Goal: Task Accomplishment & Management: Check status

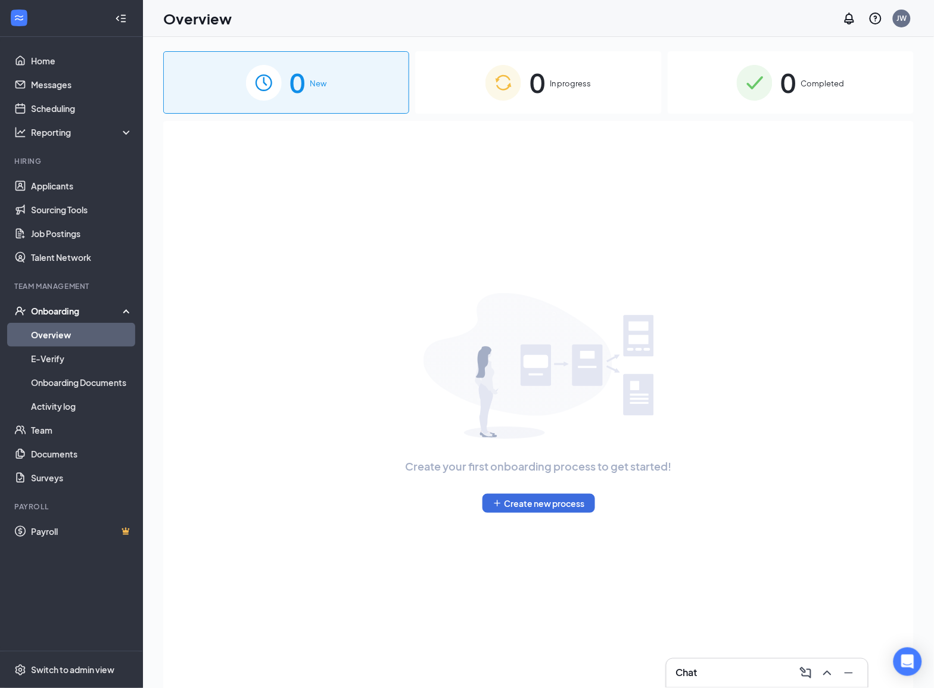
click at [791, 87] on span "0" at bounding box center [788, 82] width 15 height 41
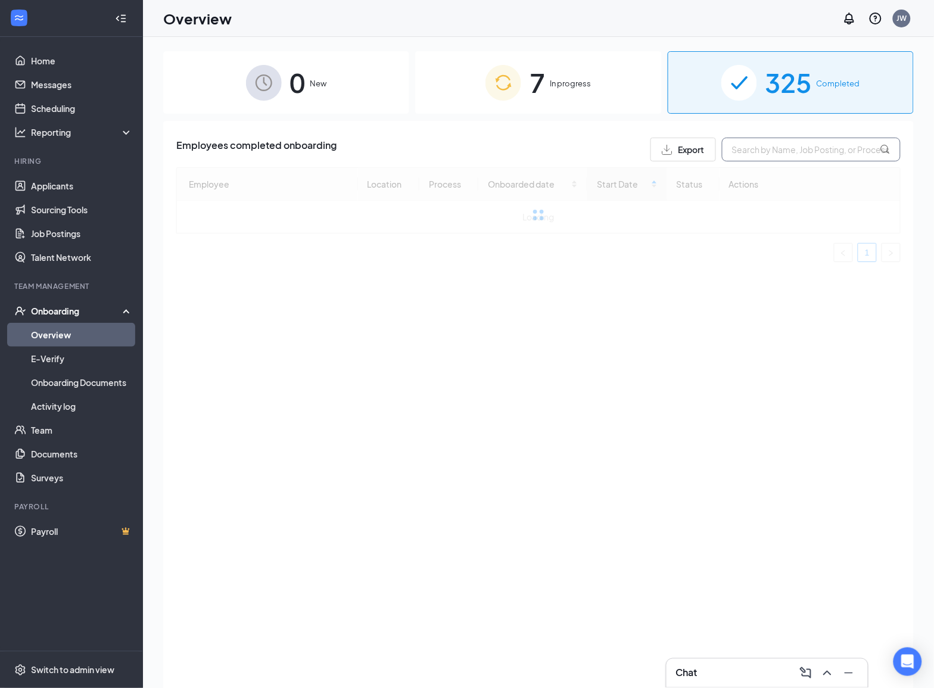
click at [779, 147] on input "text" at bounding box center [811, 150] width 179 height 24
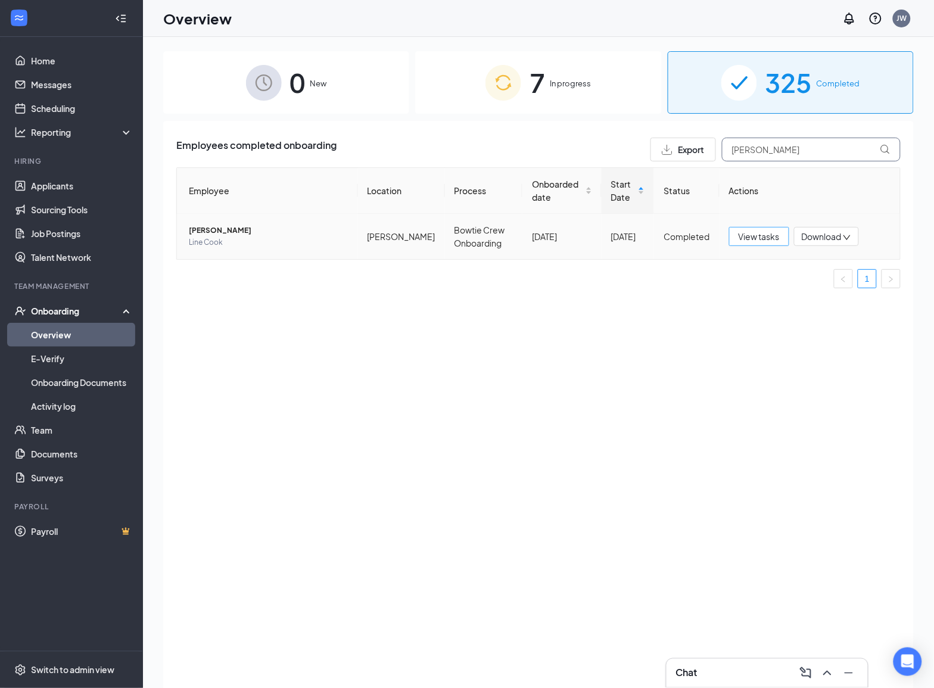
type input "[PERSON_NAME]"
click at [778, 229] on button "View tasks" at bounding box center [759, 236] width 60 height 19
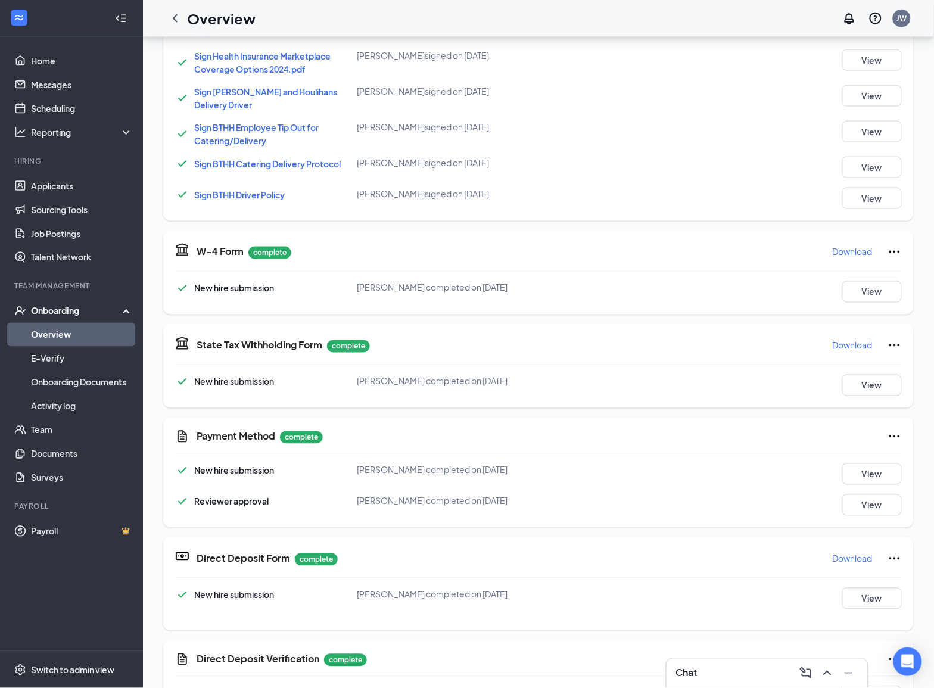
scroll to position [521, 0]
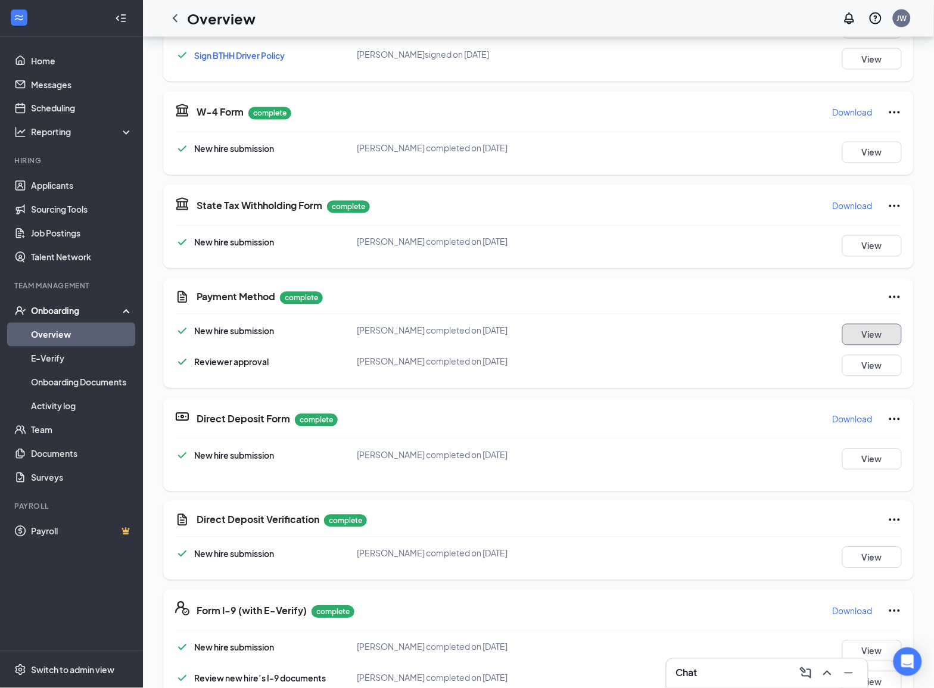
click at [845, 332] on button "View" at bounding box center [872, 334] width 60 height 21
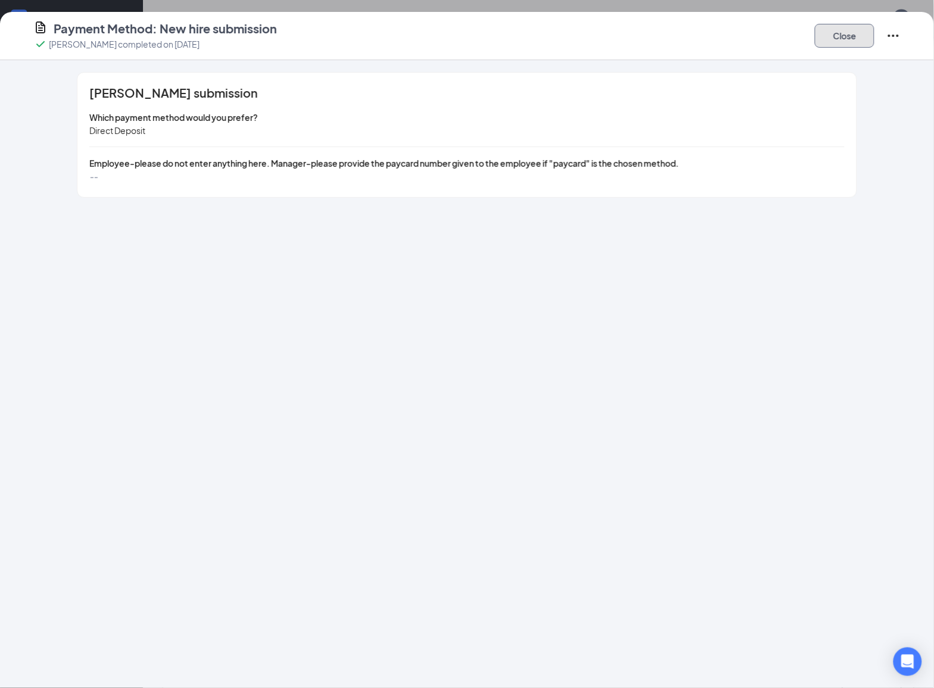
click at [831, 37] on button "Close" at bounding box center [845, 36] width 60 height 24
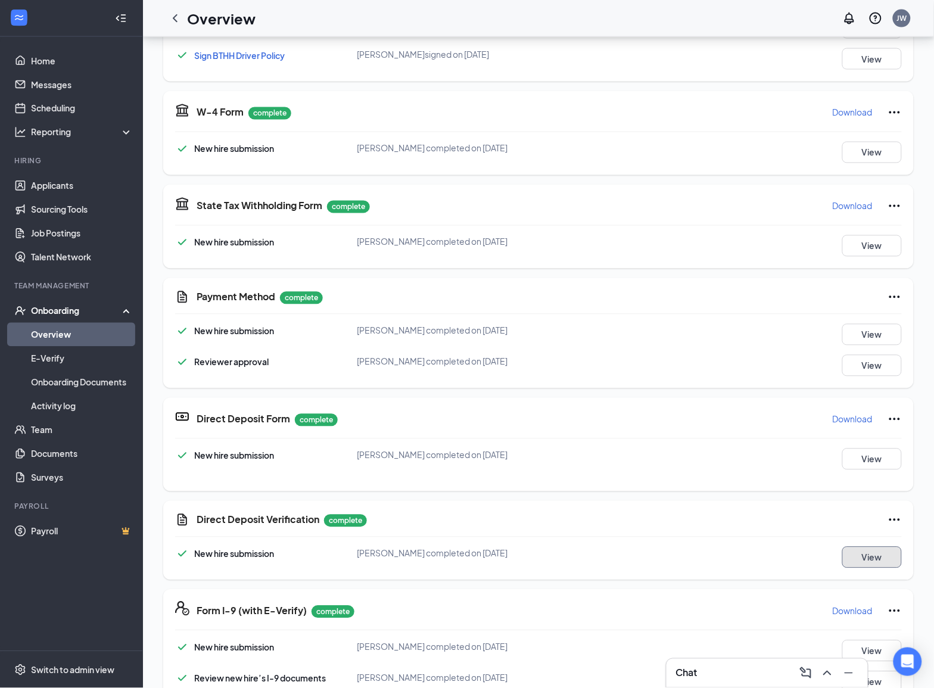
click at [853, 554] on button "View" at bounding box center [872, 557] width 60 height 21
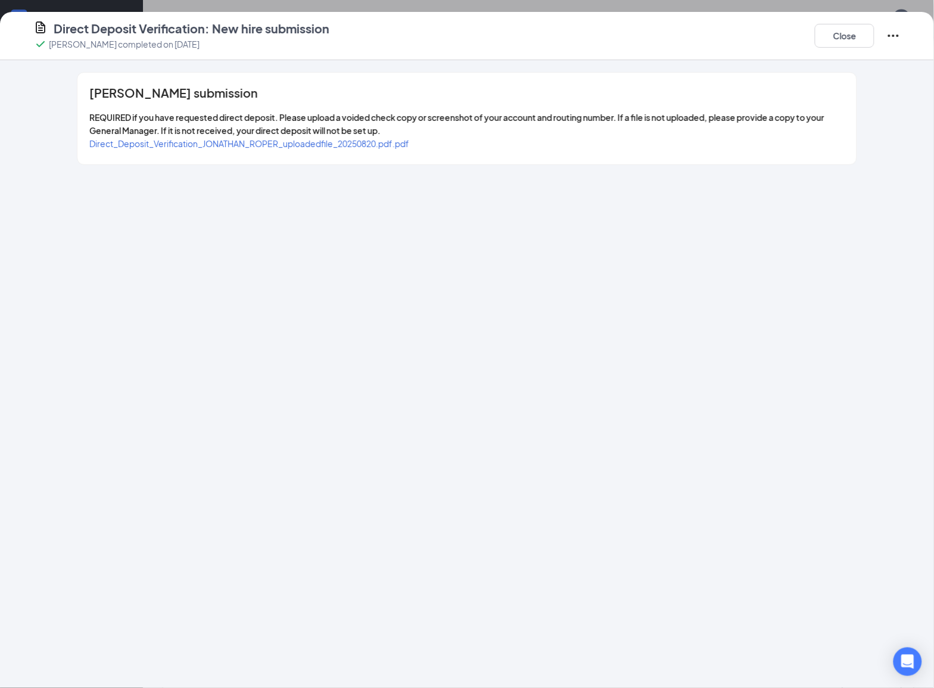
click at [312, 147] on span "Direct_Deposit_Verification_JONATHAN_ROPER_uploadedfile_20250820.pdf.pdf" at bounding box center [249, 143] width 320 height 11
click at [850, 37] on button "Close" at bounding box center [845, 36] width 60 height 24
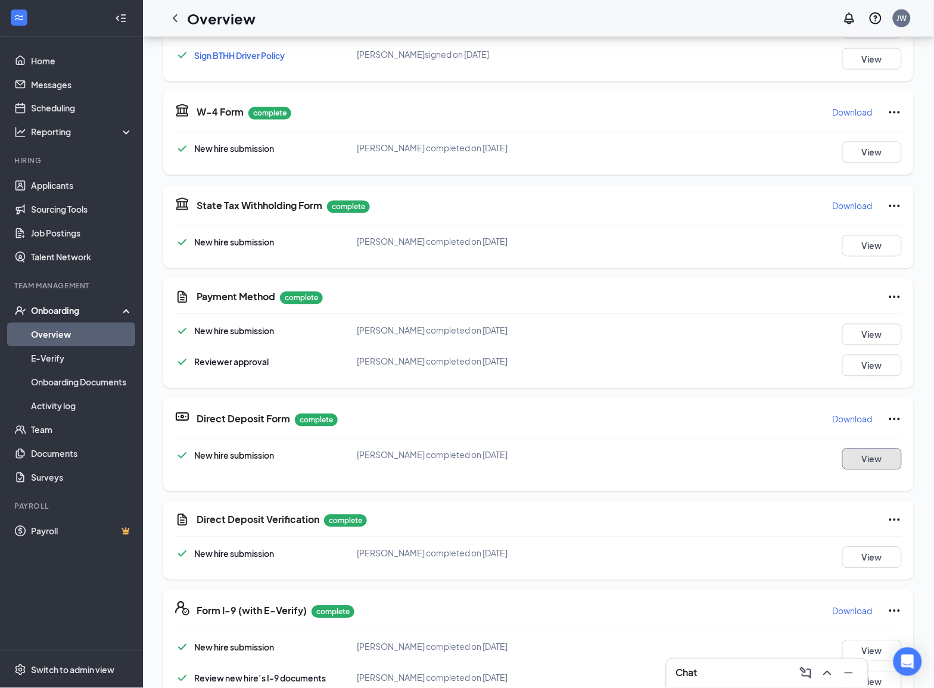
click at [868, 453] on button "View" at bounding box center [872, 459] width 60 height 21
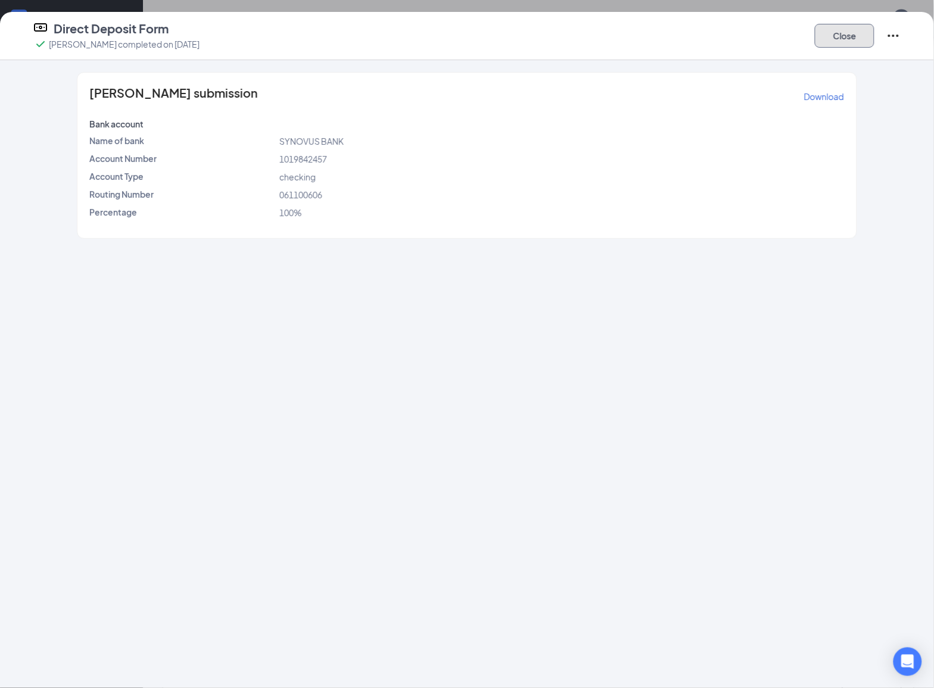
click at [856, 29] on button "Close" at bounding box center [845, 36] width 60 height 24
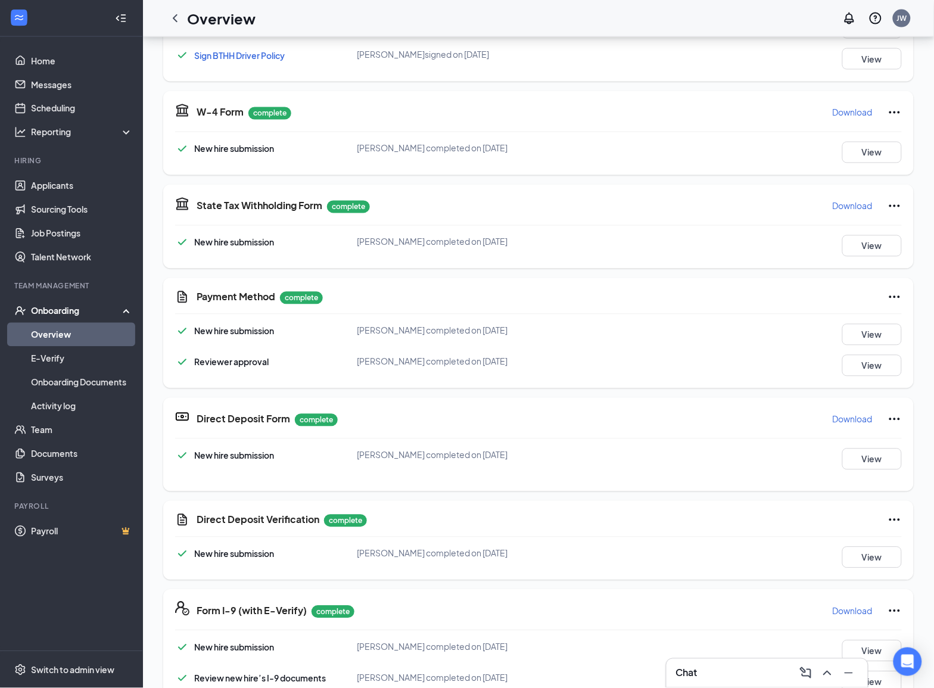
click at [856, 415] on p "Download" at bounding box center [853, 420] width 40 height 12
click at [833, 608] on p "Download" at bounding box center [853, 611] width 40 height 12
click at [45, 82] on link "Messages" at bounding box center [82, 85] width 102 height 24
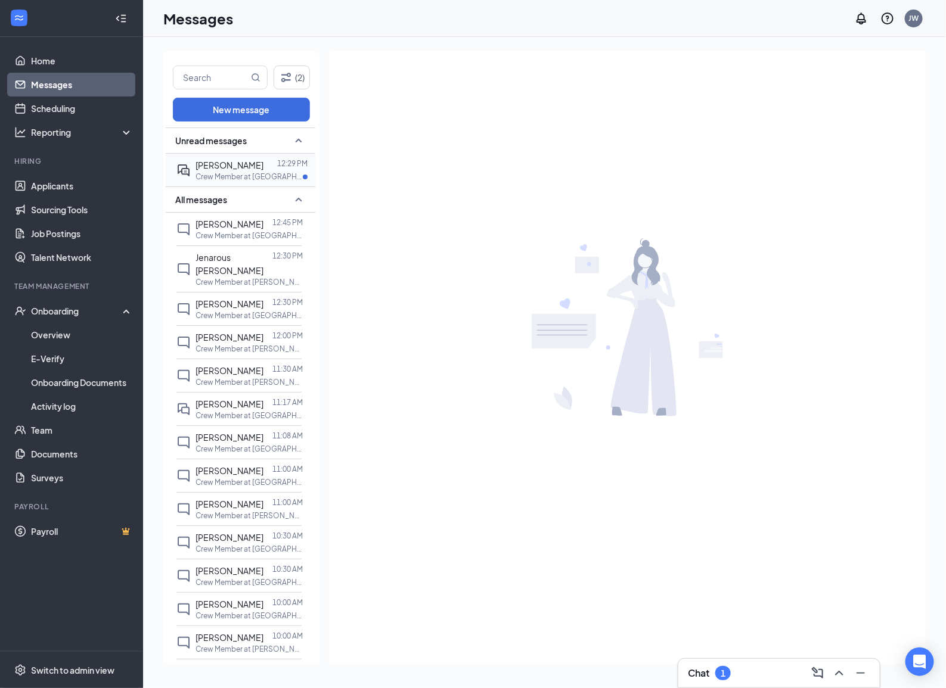
click at [227, 175] on p "Crew Member at [GEOGRAPHIC_DATA]" at bounding box center [248, 177] width 107 height 10
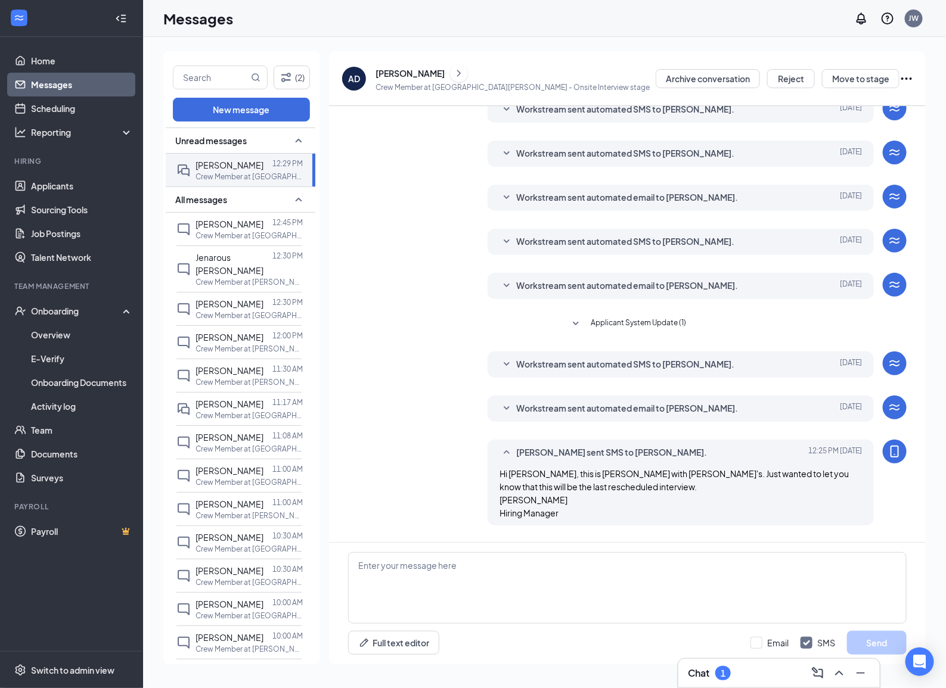
scroll to position [113, 0]
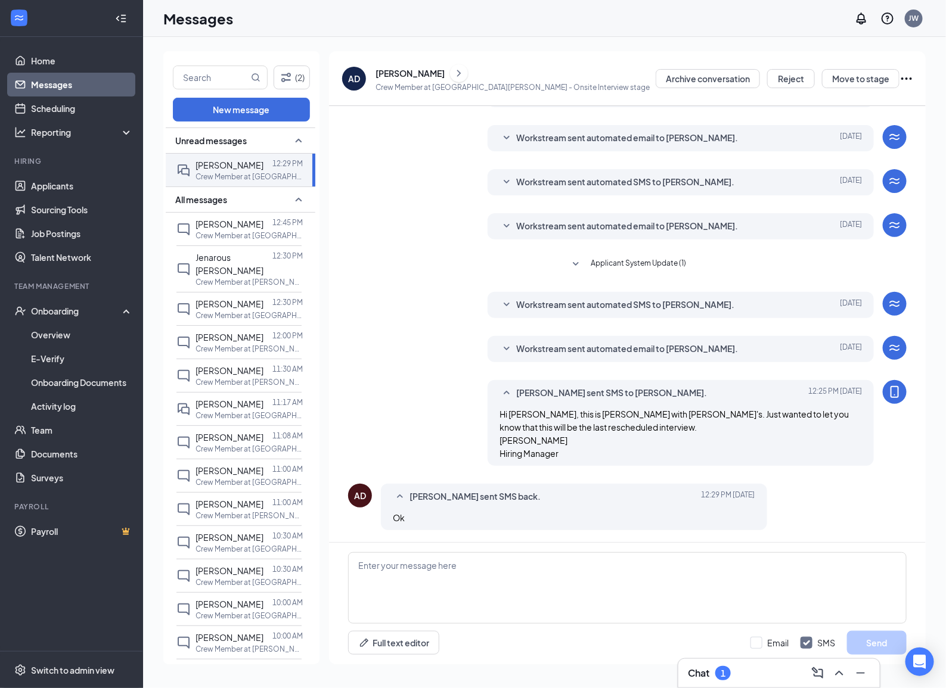
click at [498, 340] on div "Workstream sent automated email to [PERSON_NAME]. [DATE] Hi [PERSON_NAME], Cong…" at bounding box center [680, 349] width 386 height 26
click at [505, 181] on icon "SmallChevronDown" at bounding box center [506, 182] width 6 height 4
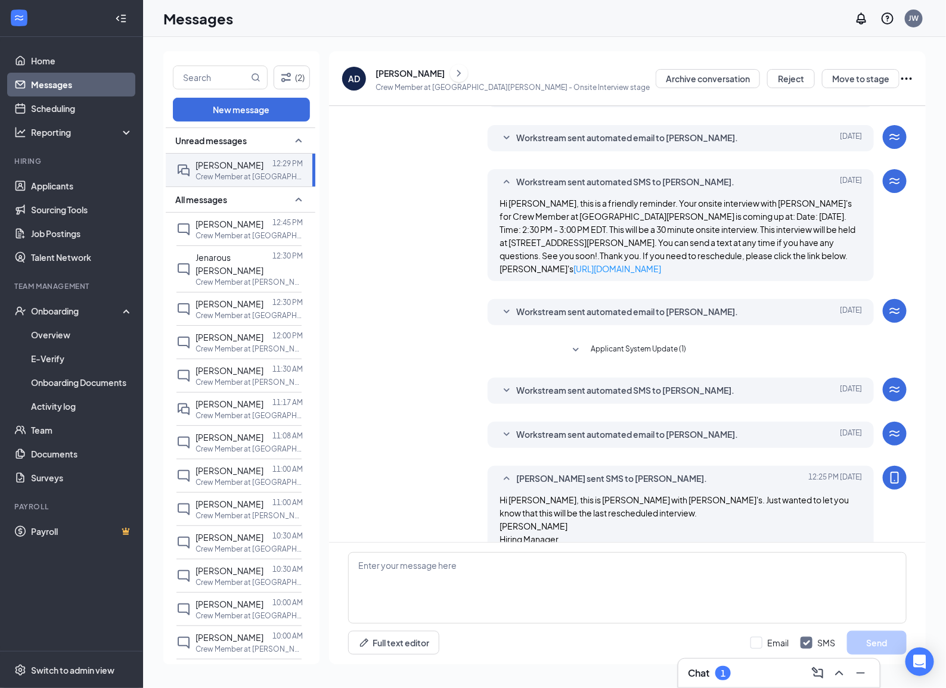
click at [502, 177] on icon "SmallChevronUp" at bounding box center [506, 182] width 14 height 14
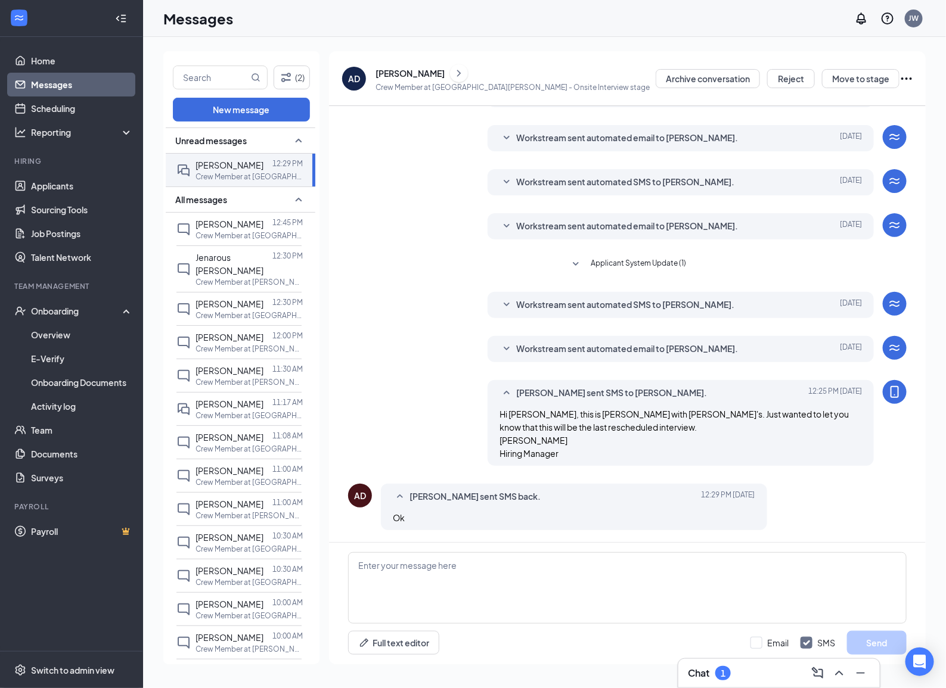
click at [505, 227] on icon "SmallChevronDown" at bounding box center [506, 226] width 14 height 14
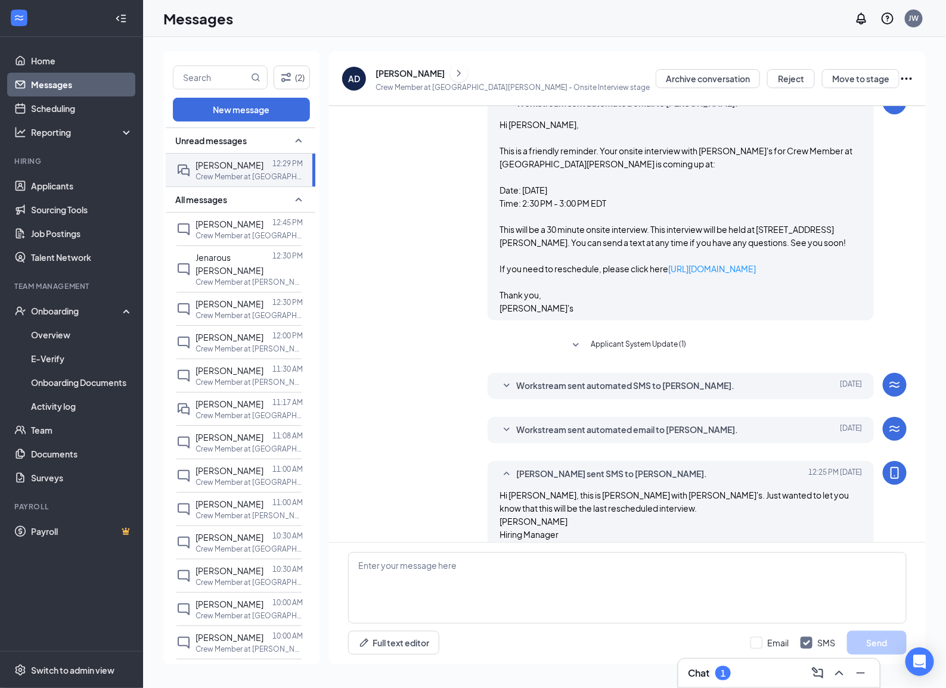
scroll to position [262, 0]
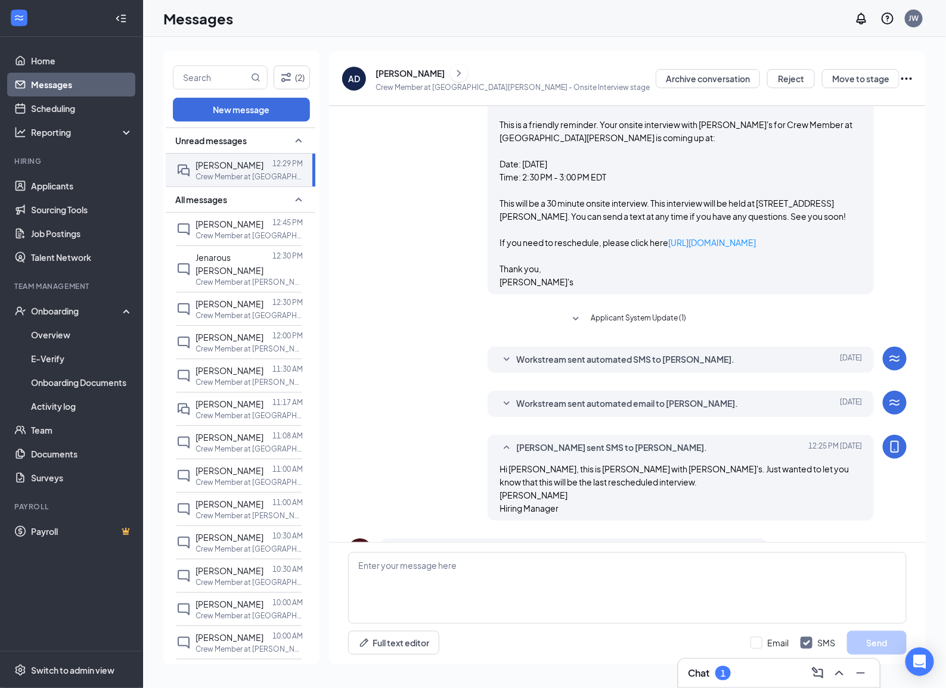
click at [502, 406] on icon "SmallChevronDown" at bounding box center [506, 404] width 14 height 14
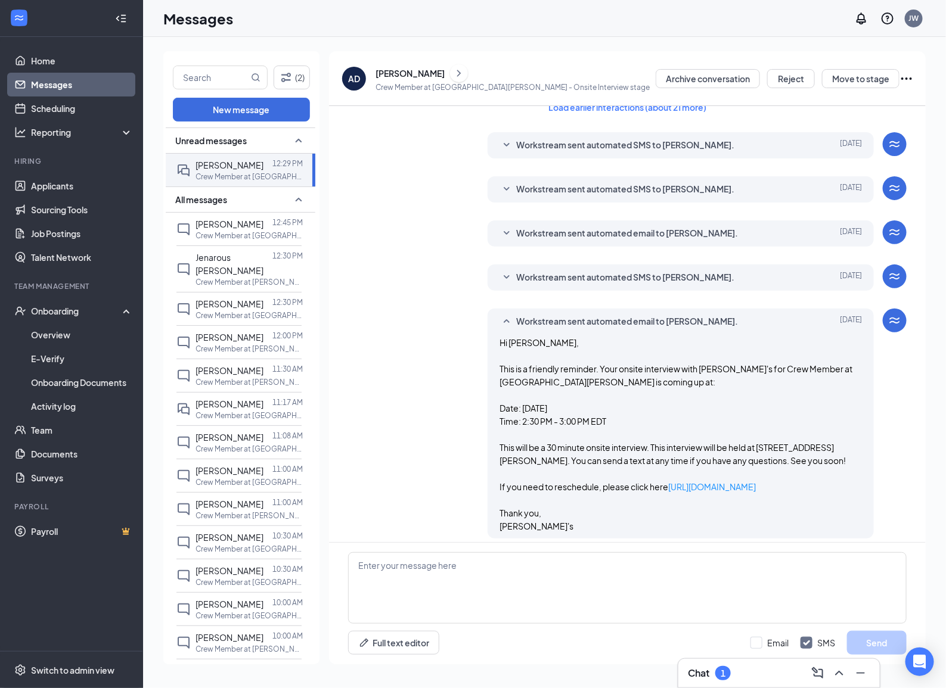
scroll to position [0, 0]
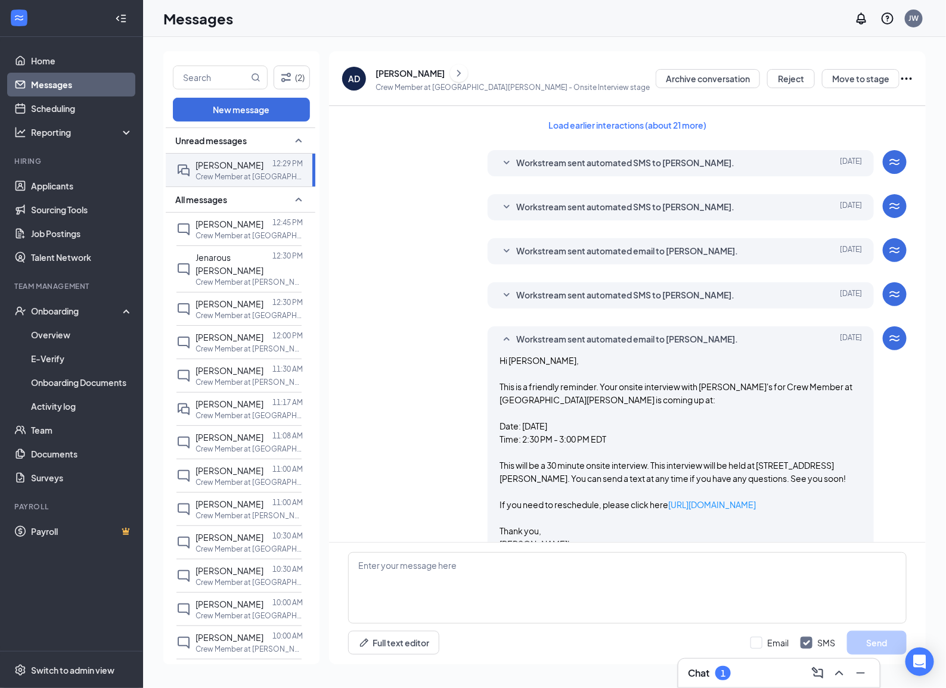
click at [505, 210] on icon "SmallChevronDown" at bounding box center [506, 207] width 14 height 14
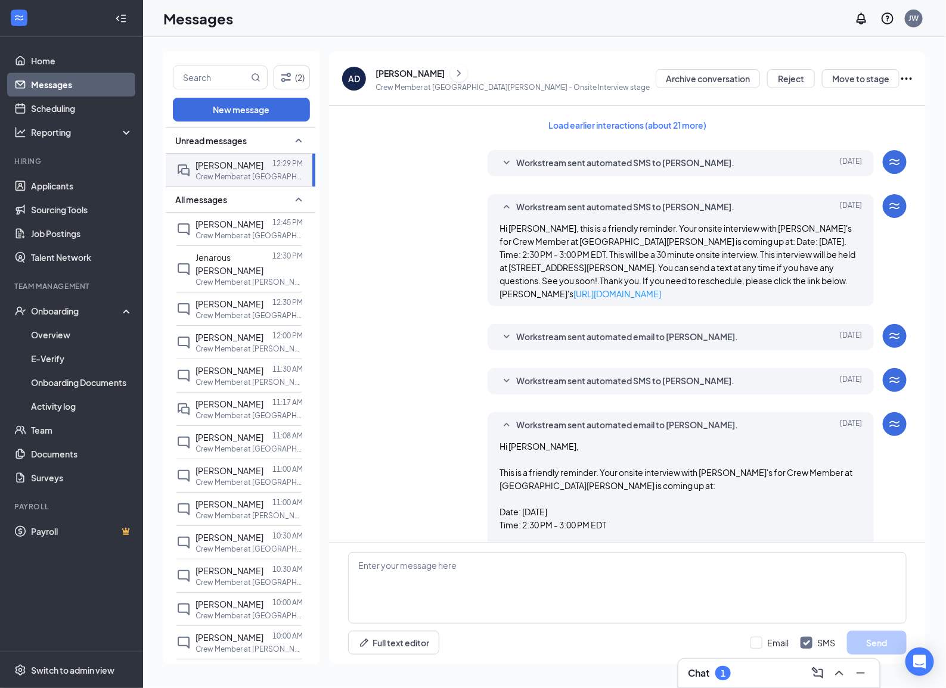
click at [505, 215] on div "Workstream sent automated SMS to [PERSON_NAME]. [DATE] Hi [PERSON_NAME], this i…" at bounding box center [680, 250] width 386 height 112
click at [505, 206] on icon "SmallChevronUp" at bounding box center [506, 207] width 14 height 14
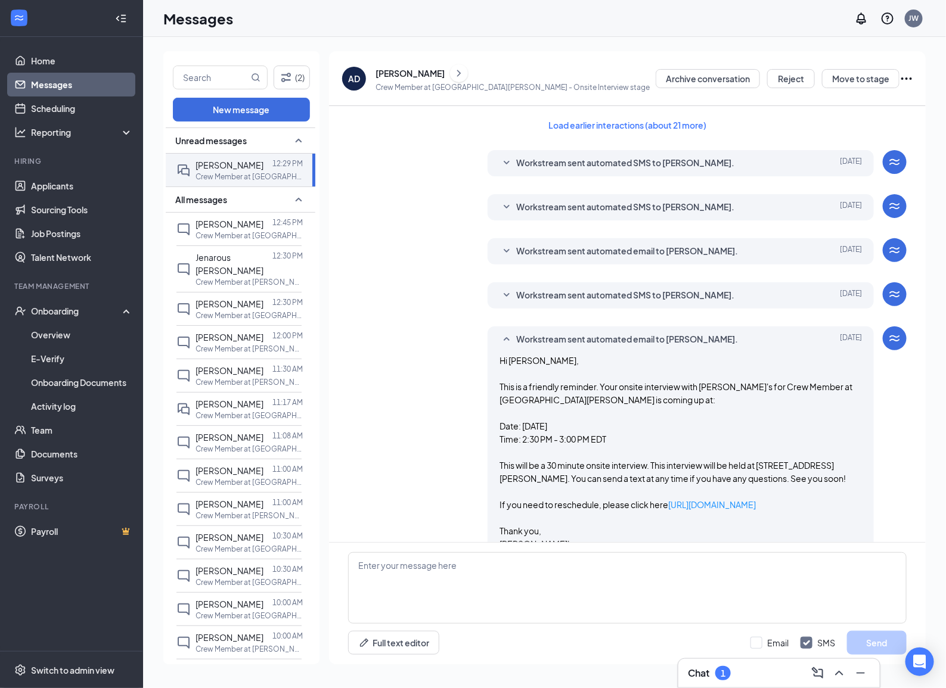
click at [505, 257] on icon "SmallChevronDown" at bounding box center [506, 251] width 14 height 14
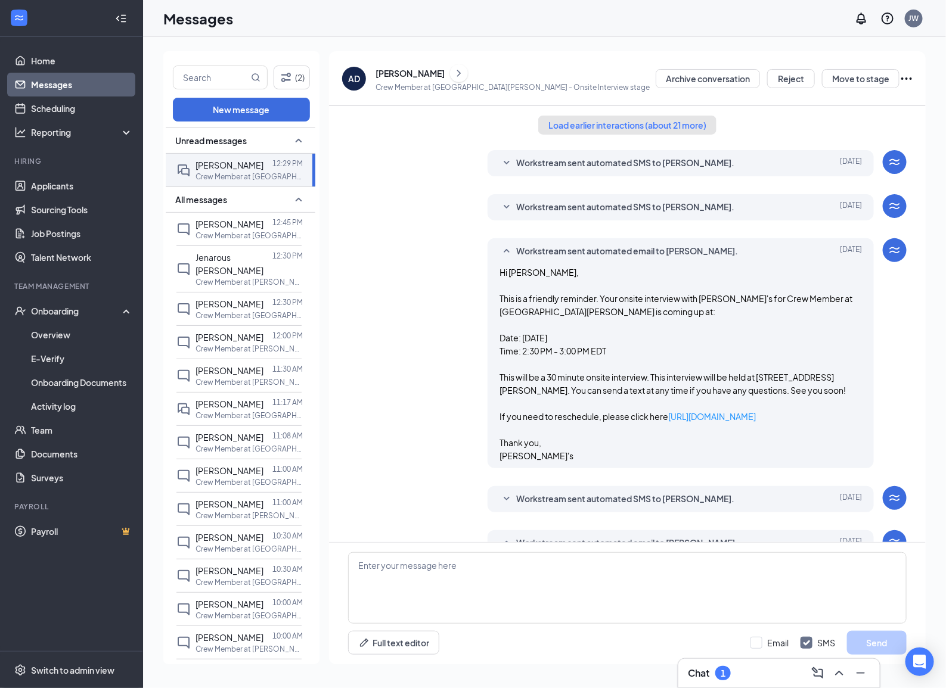
click at [577, 129] on button "Load earlier interactions (about 21 more)" at bounding box center [627, 125] width 178 height 19
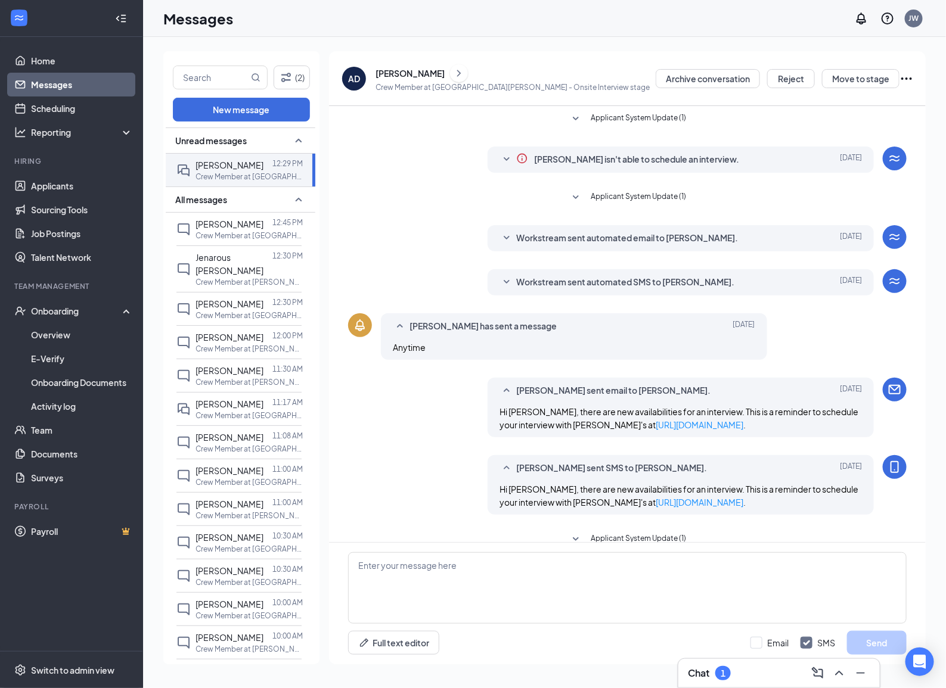
click at [508, 278] on icon "SmallChevronDown" at bounding box center [506, 282] width 14 height 14
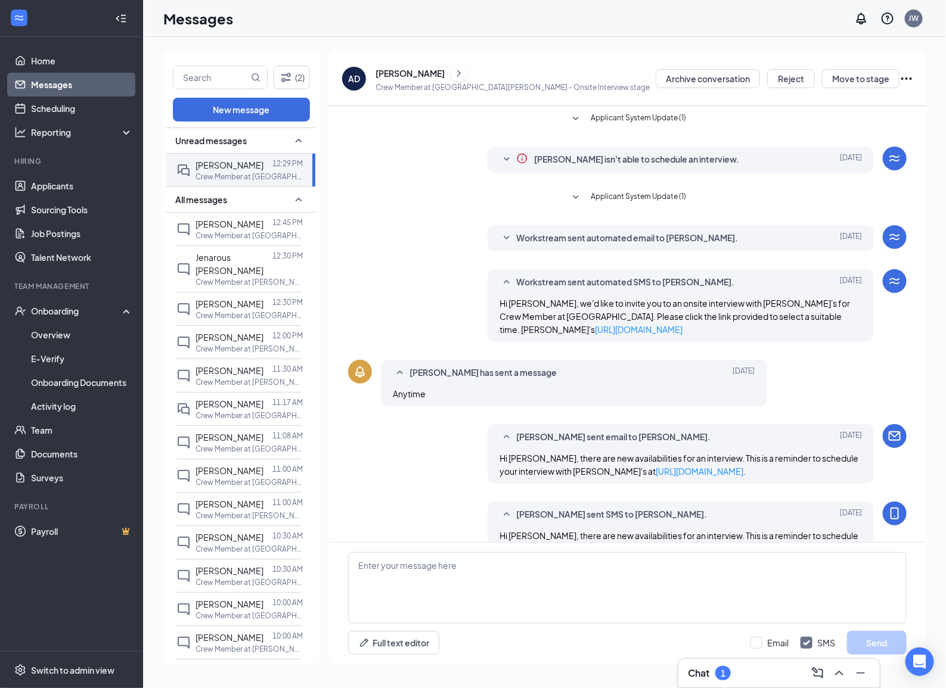
click at [508, 278] on icon "SmallChevronUp" at bounding box center [506, 282] width 14 height 14
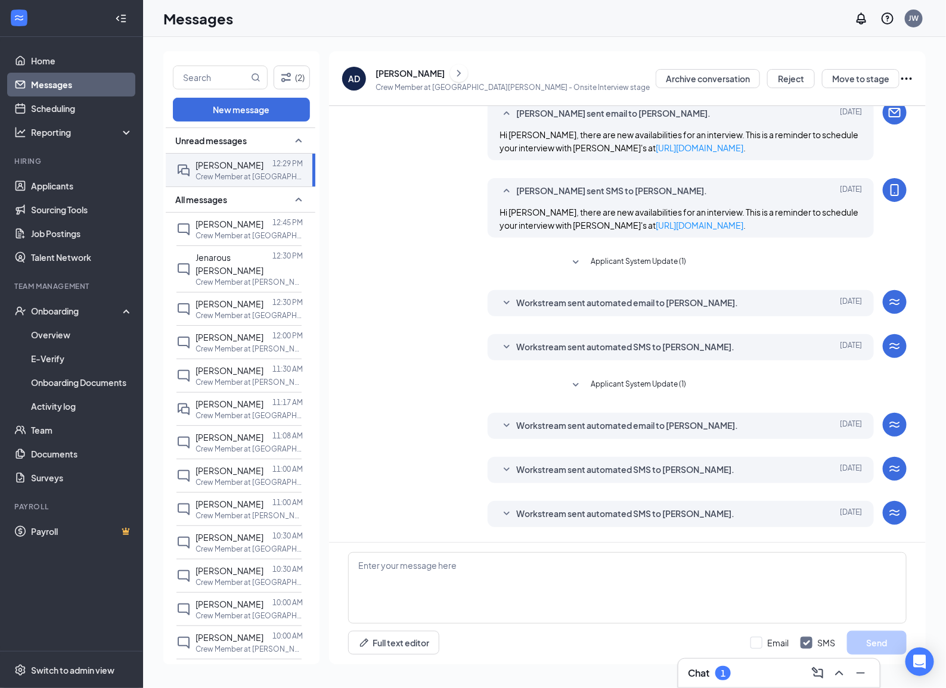
scroll to position [372, 0]
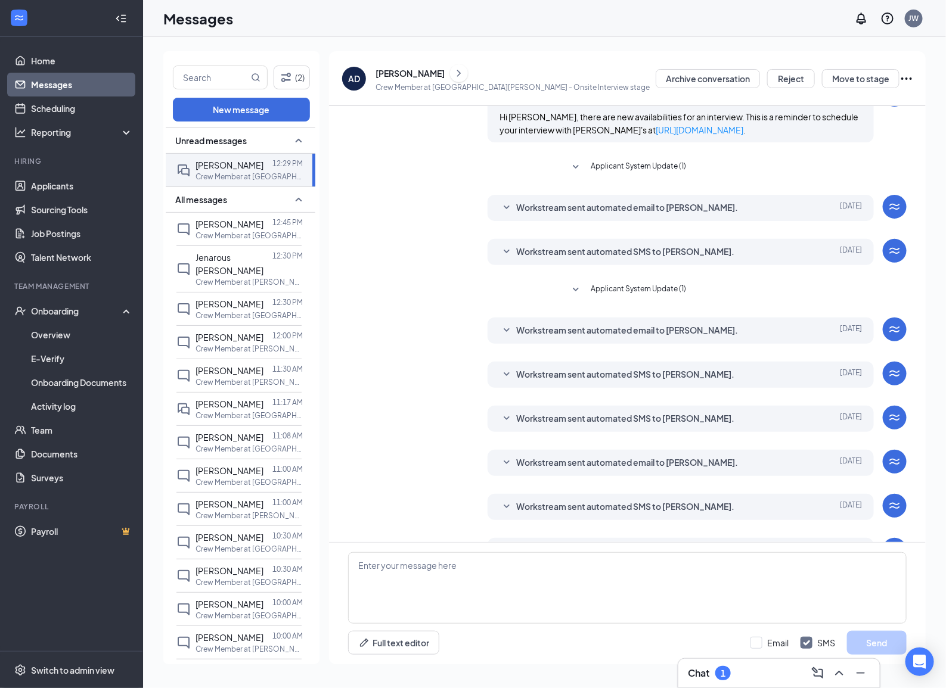
click at [508, 250] on icon "SmallChevronDown" at bounding box center [506, 252] width 14 height 14
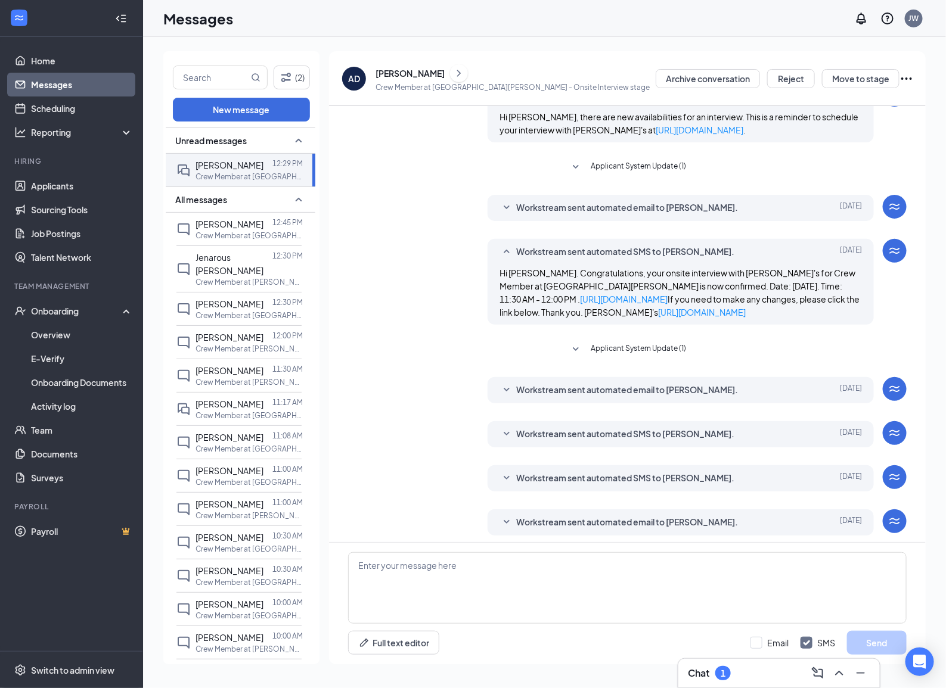
click at [508, 250] on icon "SmallChevronUp" at bounding box center [506, 252] width 14 height 14
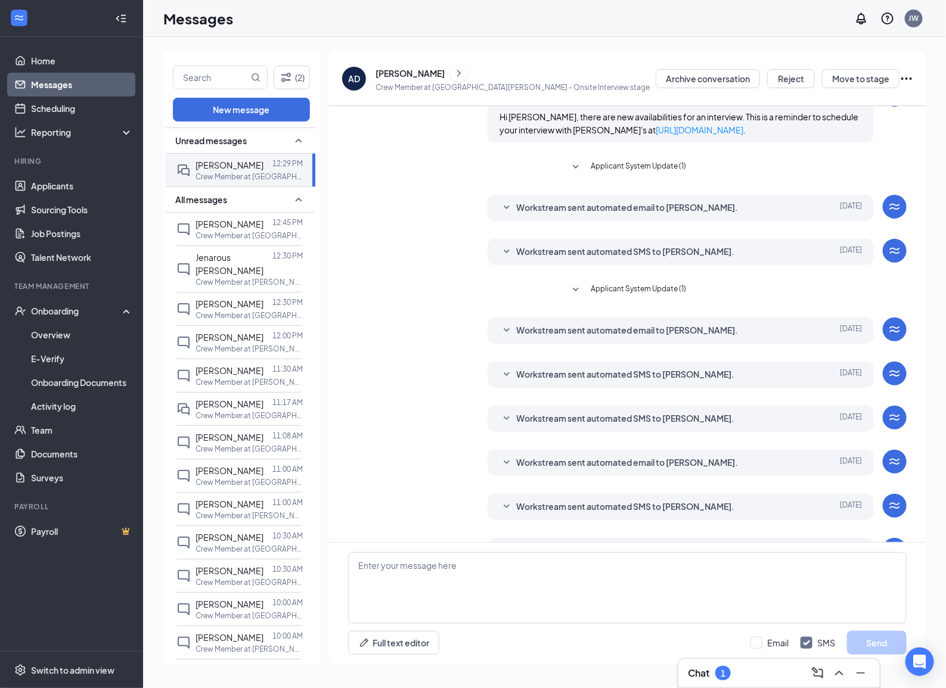
click at [506, 207] on icon "SmallChevronDown" at bounding box center [506, 208] width 14 height 14
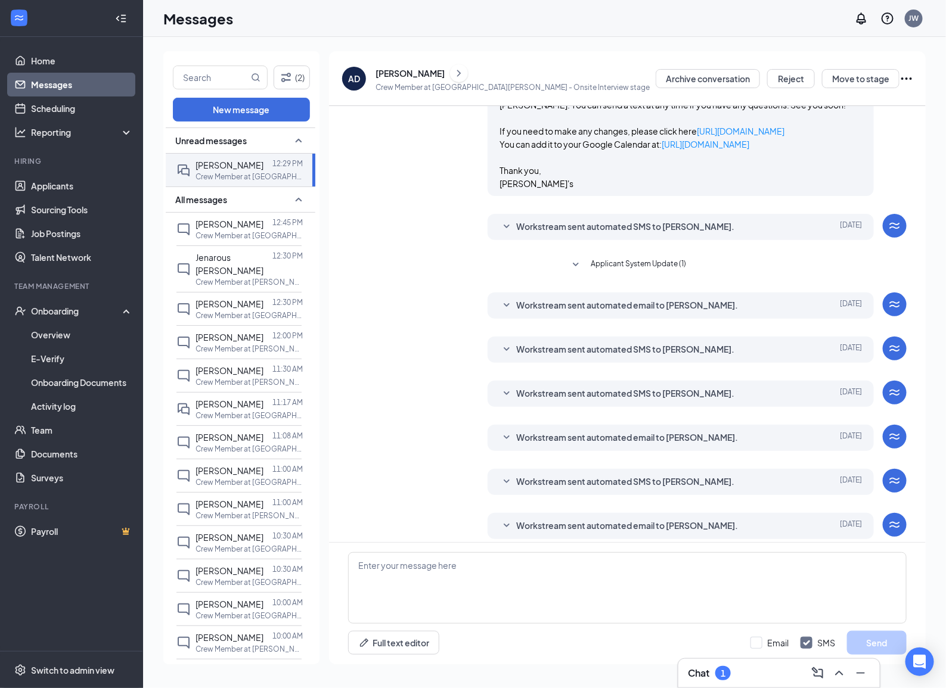
scroll to position [670, 0]
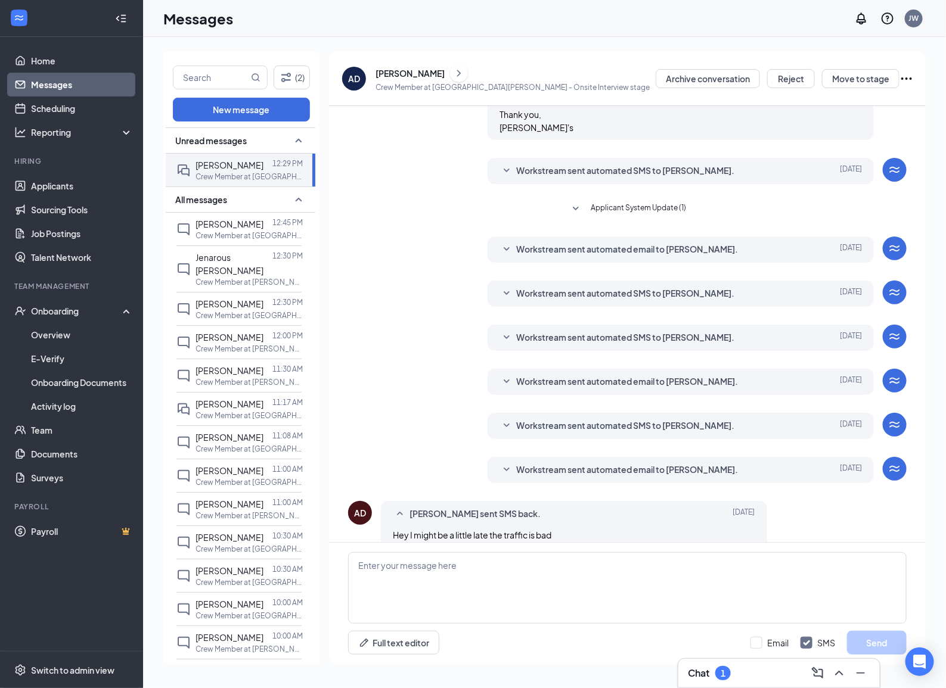
click at [499, 255] on icon "SmallChevronDown" at bounding box center [506, 250] width 14 height 14
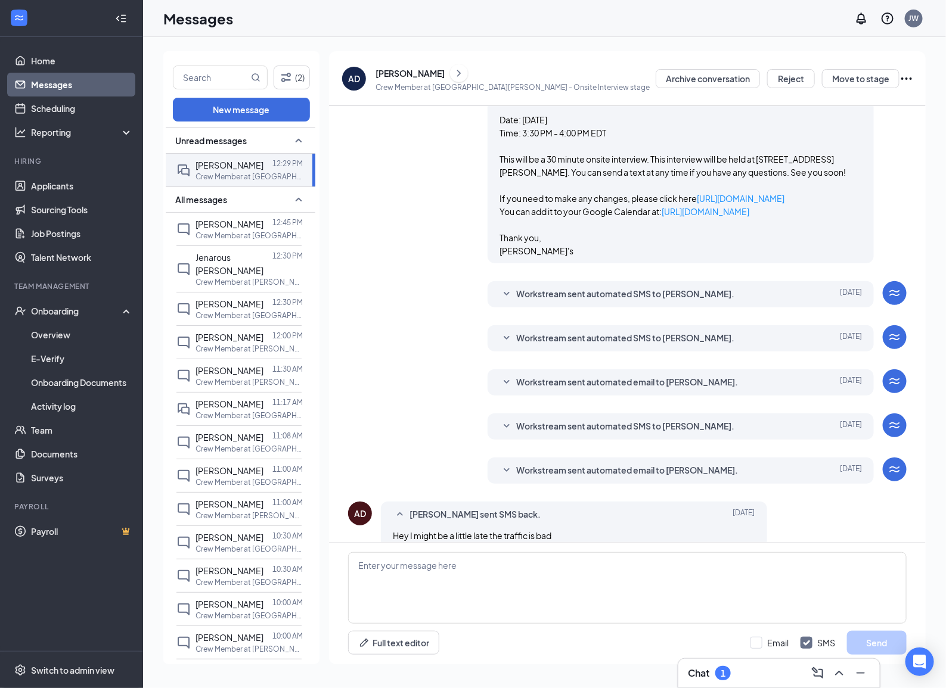
scroll to position [894, 0]
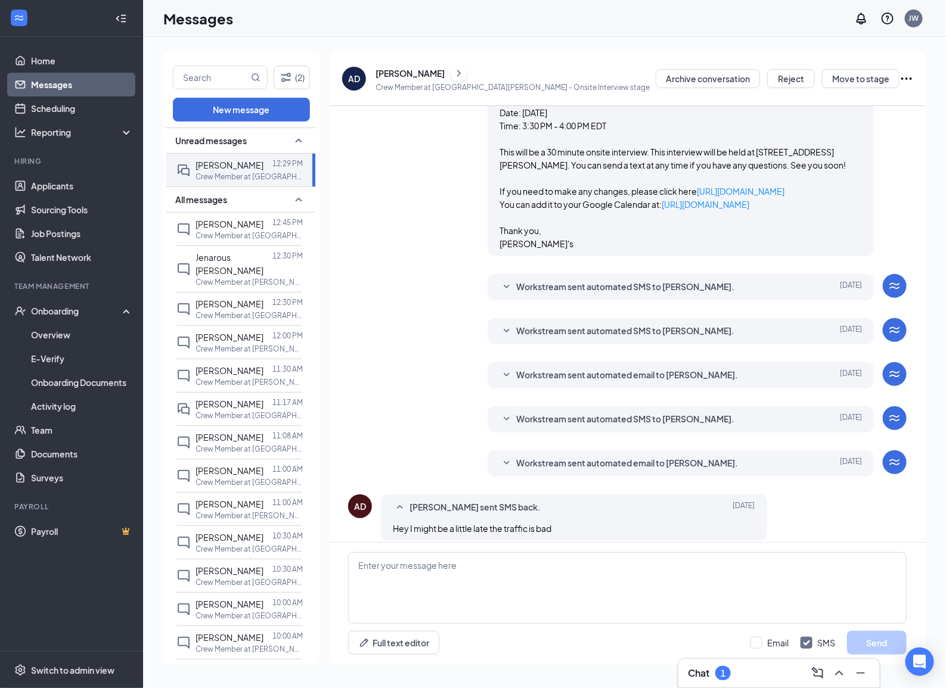
click at [503, 328] on icon "SmallChevronDown" at bounding box center [506, 331] width 14 height 14
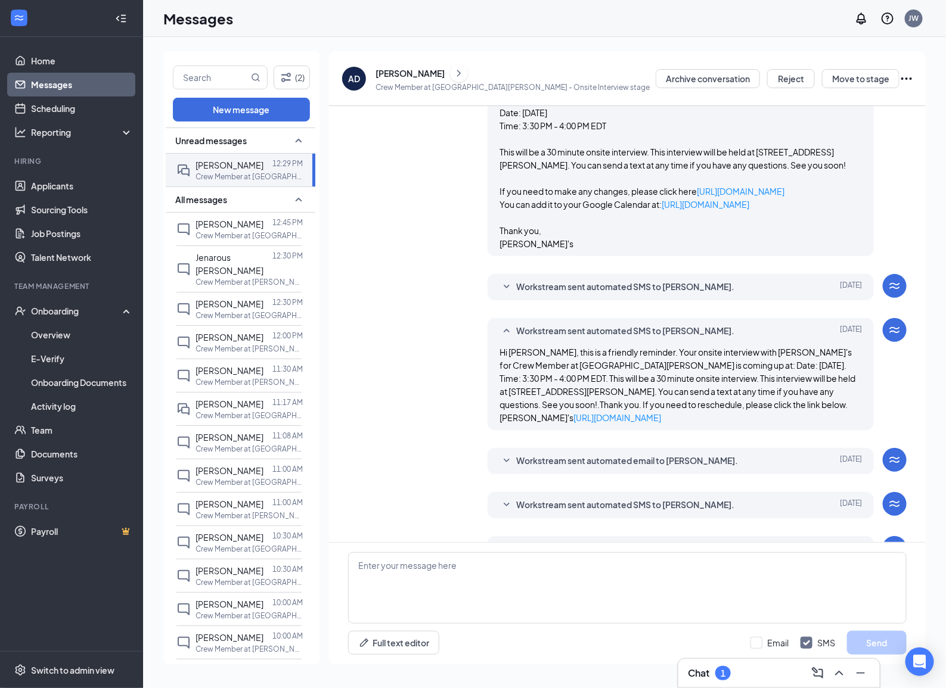
click at [499, 321] on div "Workstream sent automated SMS to [PERSON_NAME]. [DATE] Hi [PERSON_NAME], this i…" at bounding box center [680, 374] width 386 height 112
click at [503, 286] on icon "SmallChevronDown" at bounding box center [506, 287] width 14 height 14
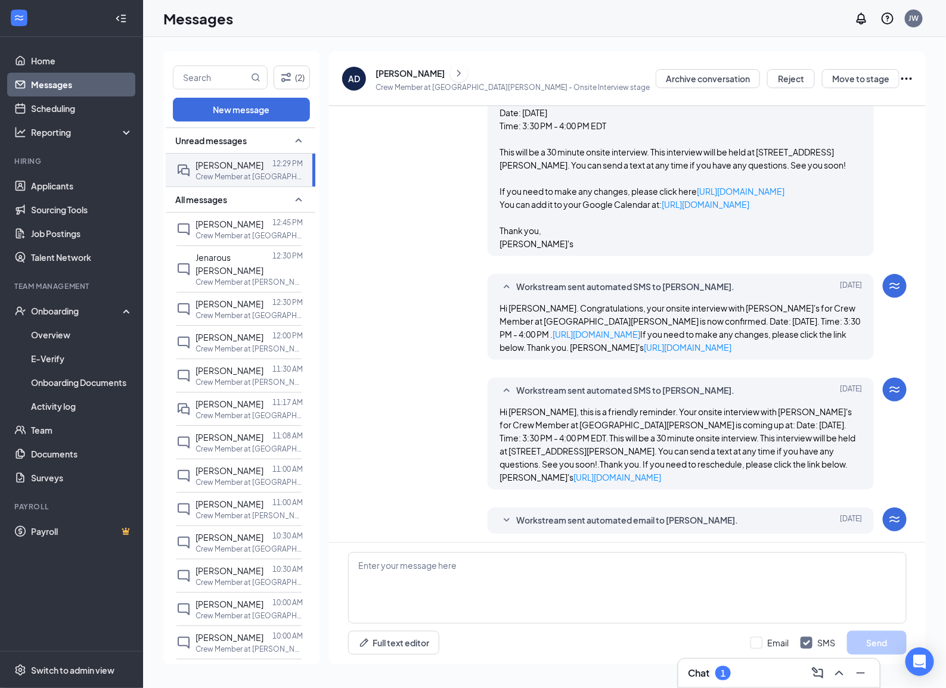
click at [503, 286] on icon "SmallChevronUp" at bounding box center [506, 287] width 6 height 4
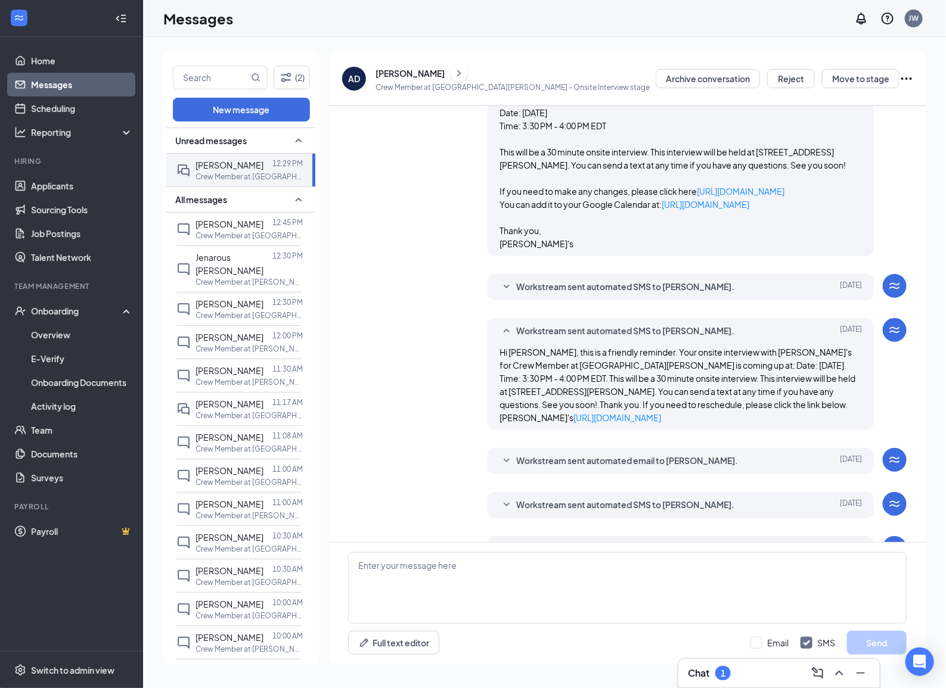
click at [508, 327] on icon "SmallChevronUp" at bounding box center [506, 331] width 14 height 14
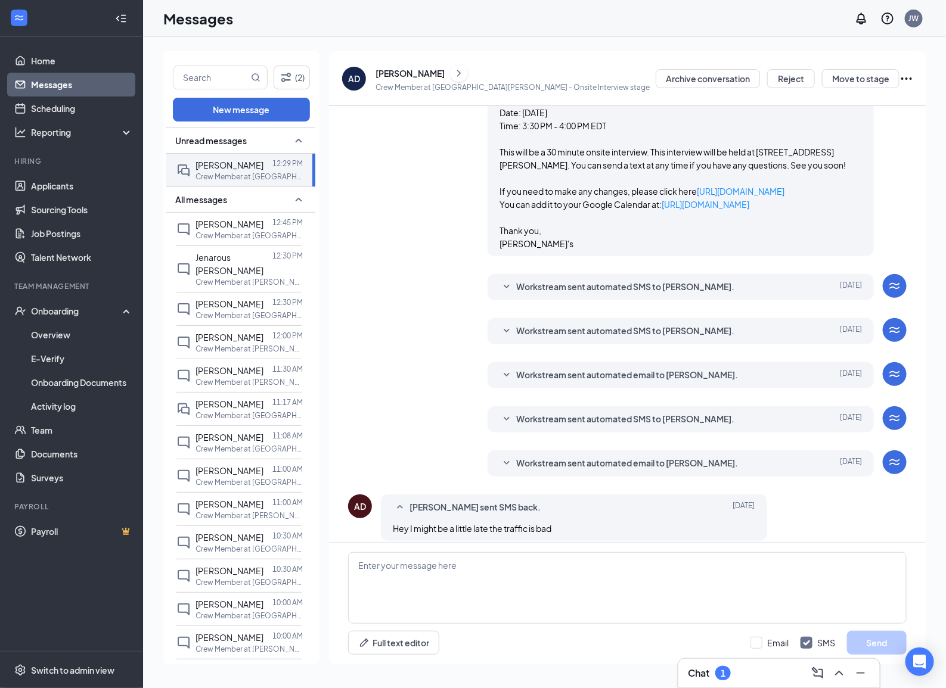
click at [508, 371] on icon "SmallChevronDown" at bounding box center [506, 375] width 14 height 14
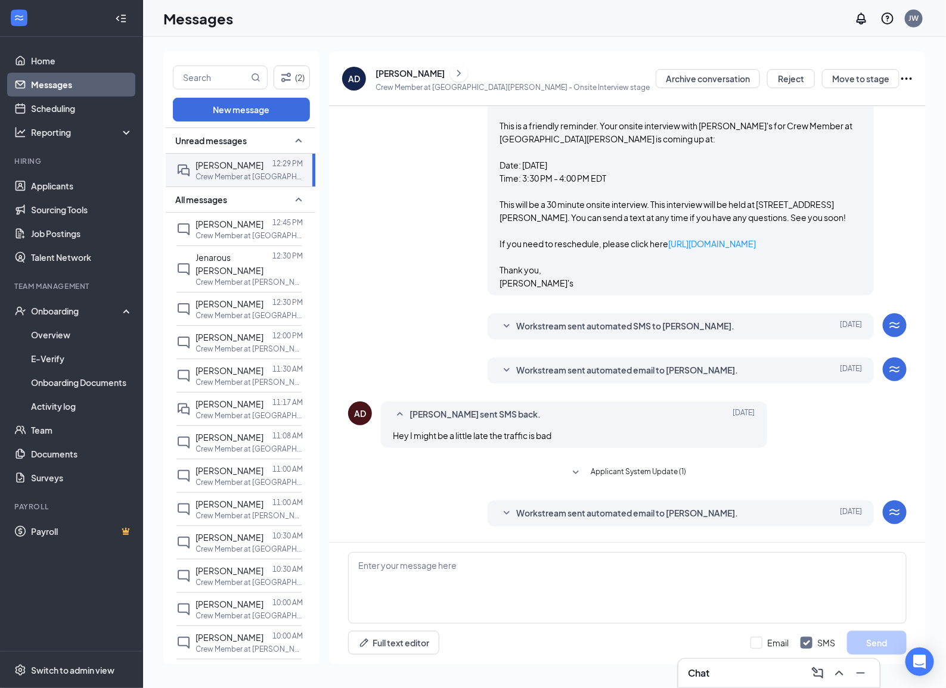
scroll to position [1192, 0]
click at [511, 365] on icon "SmallChevronDown" at bounding box center [506, 369] width 14 height 14
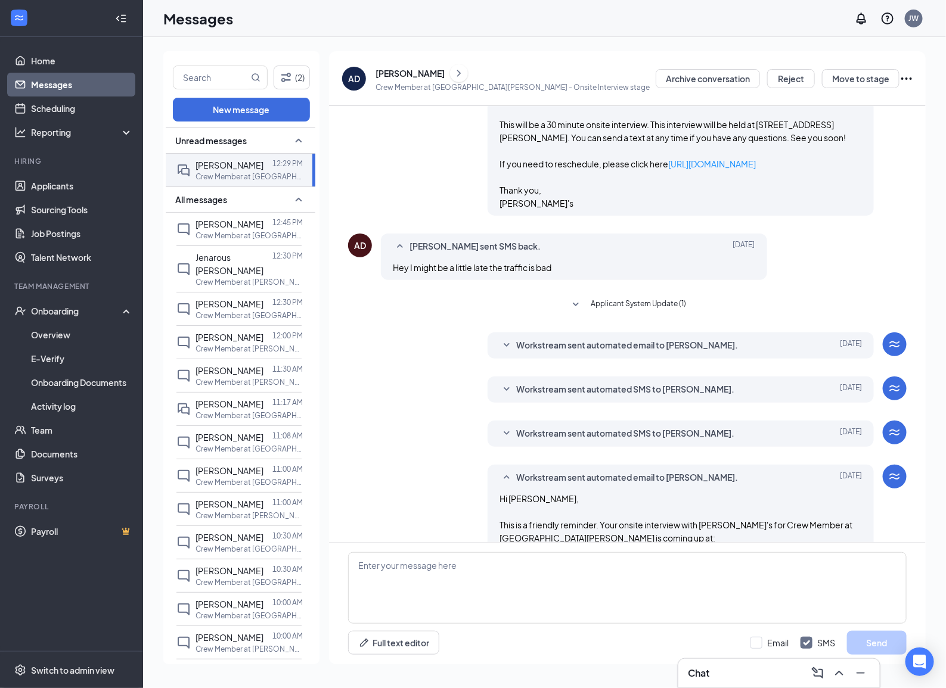
scroll to position [1564, 0]
click at [507, 344] on icon "SmallChevronDown" at bounding box center [506, 344] width 14 height 14
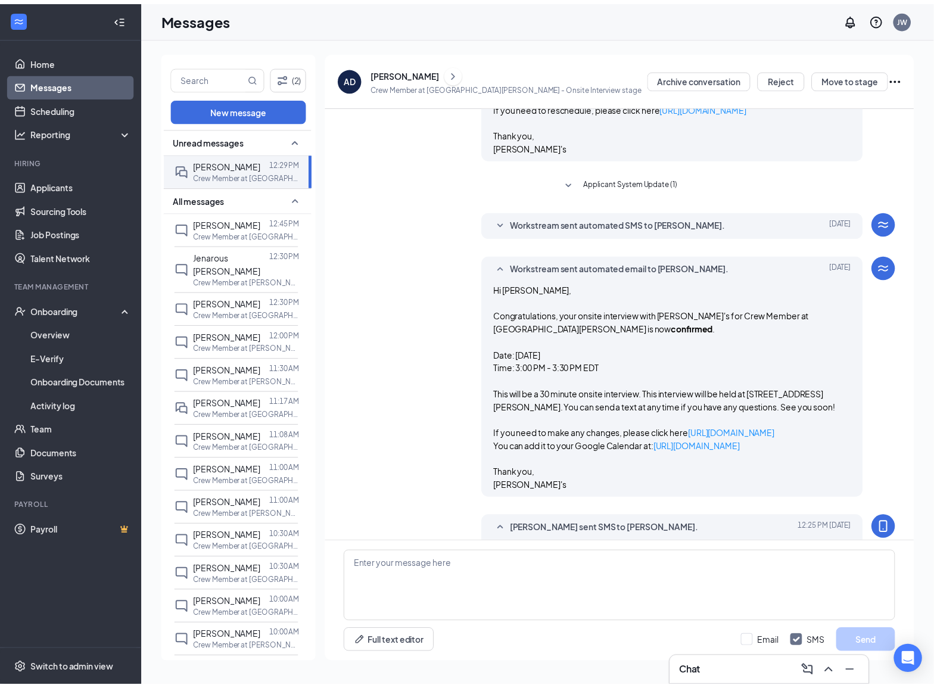
scroll to position [2742, 0]
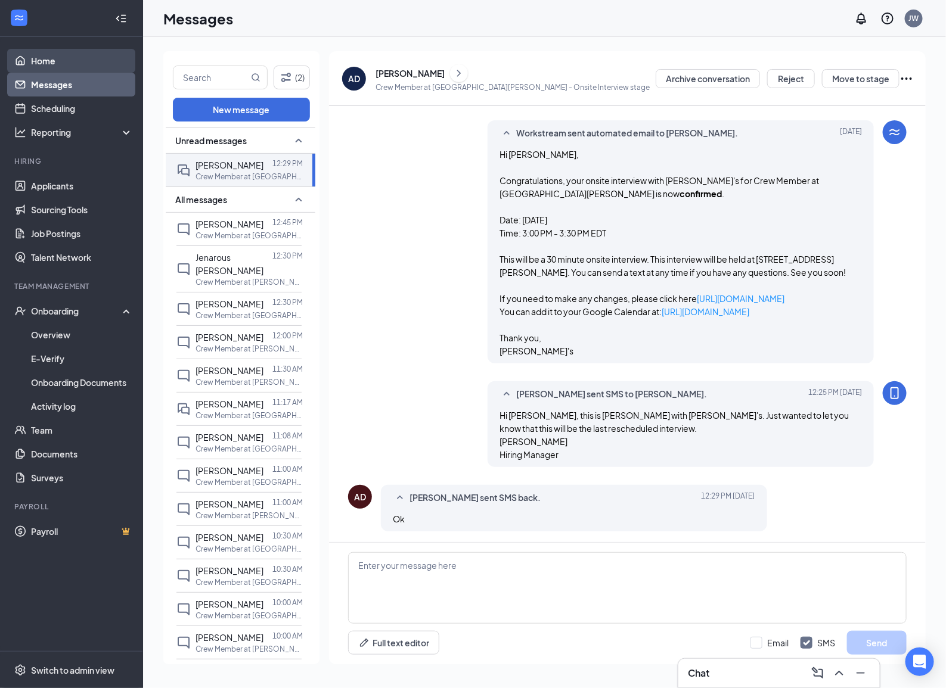
click at [64, 58] on link "Home" at bounding box center [82, 61] width 102 height 24
